Goal: Navigation & Orientation: Understand site structure

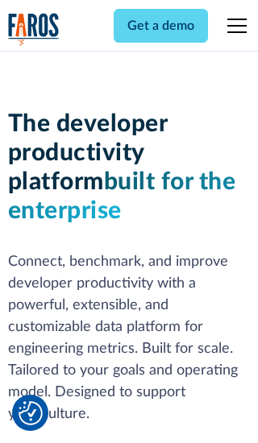
scroll to position [243, 0]
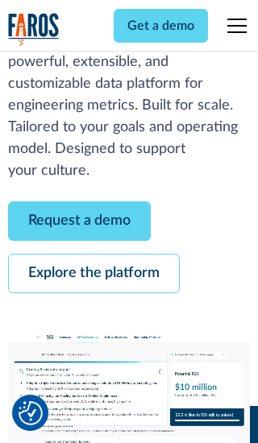
click at [79, 221] on link "Request a demo" at bounding box center [79, 220] width 143 height 39
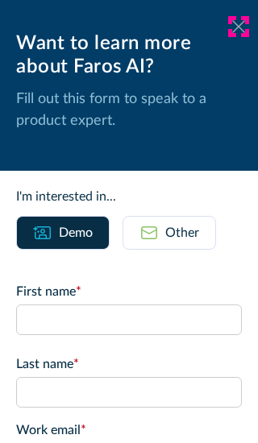
click at [239, 27] on icon at bounding box center [238, 26] width 13 height 12
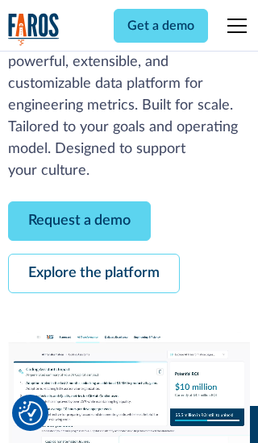
scroll to position [296, 0]
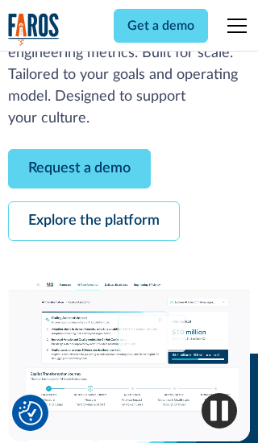
click at [93, 221] on link "Explore the platform" at bounding box center [94, 220] width 172 height 39
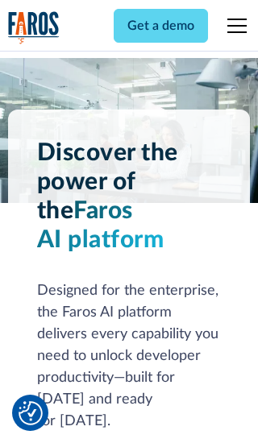
scroll to position [12113, 0]
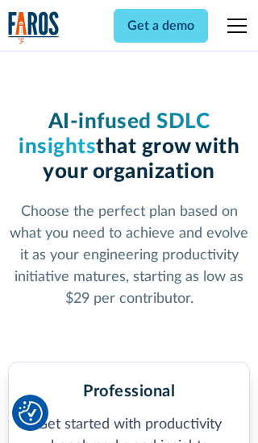
scroll to position [2504, 0]
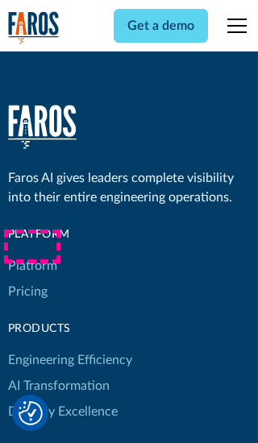
click at [31, 253] on link "Platform" at bounding box center [32, 266] width 49 height 26
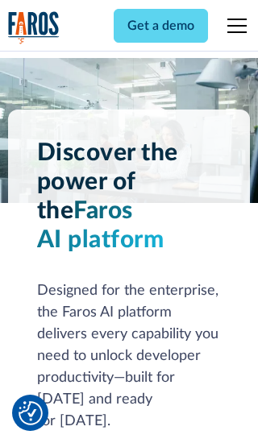
scroll to position [12631, 0]
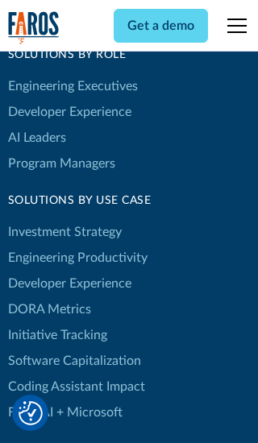
scroll to position [9970, 0]
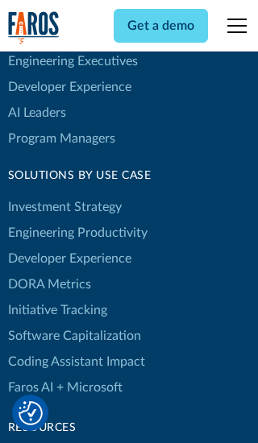
click at [48, 272] on link "DORA Metrics" at bounding box center [49, 285] width 83 height 26
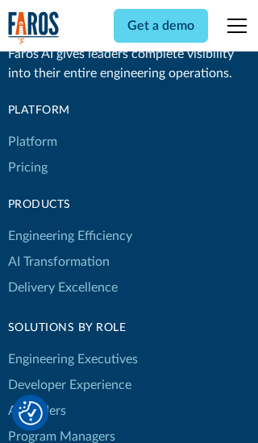
scroll to position [7064, 0]
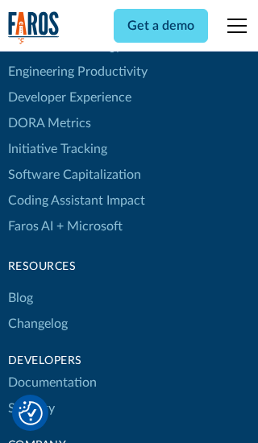
scroll to position [7219, 0]
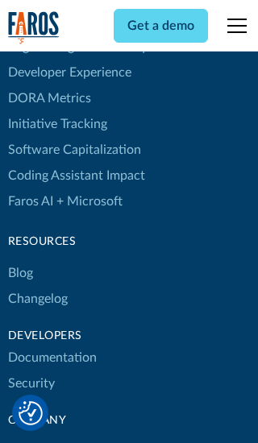
click at [37, 286] on link "Changelog" at bounding box center [38, 299] width 60 height 26
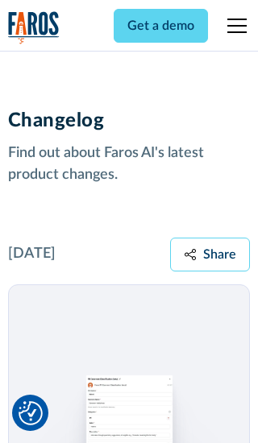
scroll to position [19474, 0]
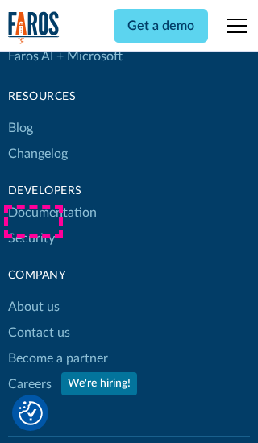
click at [33, 294] on link "About us" at bounding box center [34, 307] width 52 height 26
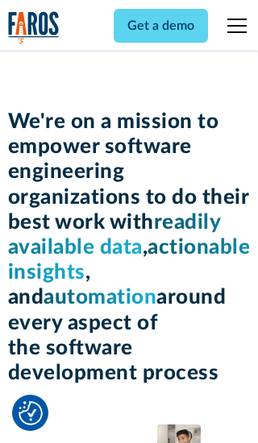
scroll to position [5565, 0]
